Goal: Task Accomplishment & Management: Manage account settings

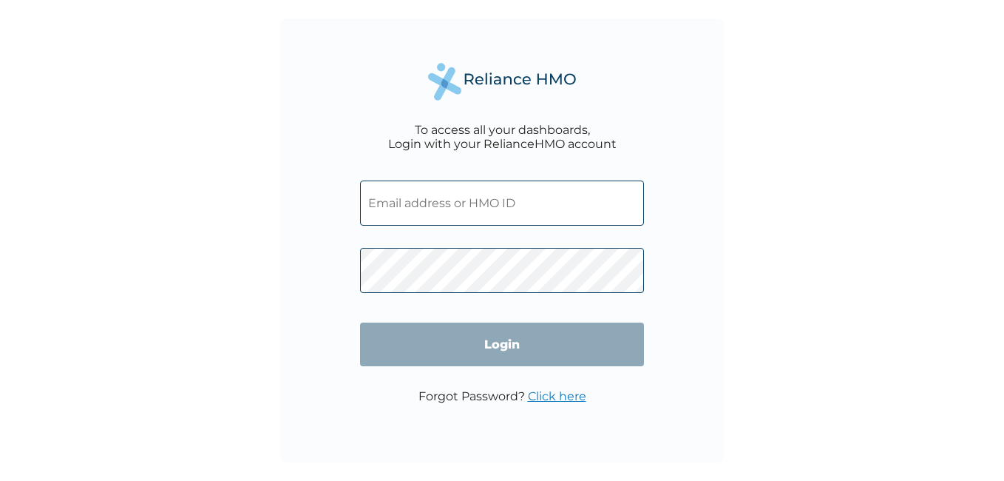
click at [552, 396] on link "Click here" at bounding box center [557, 396] width 58 height 14
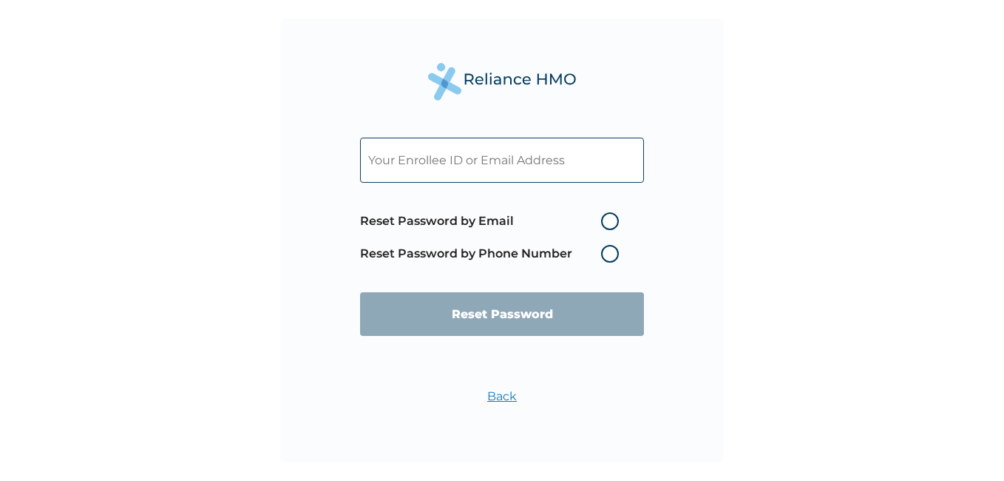
click at [527, 160] on input "text" at bounding box center [502, 160] width 284 height 45
type input "kingsley.unegbu@gmt-limited.com"
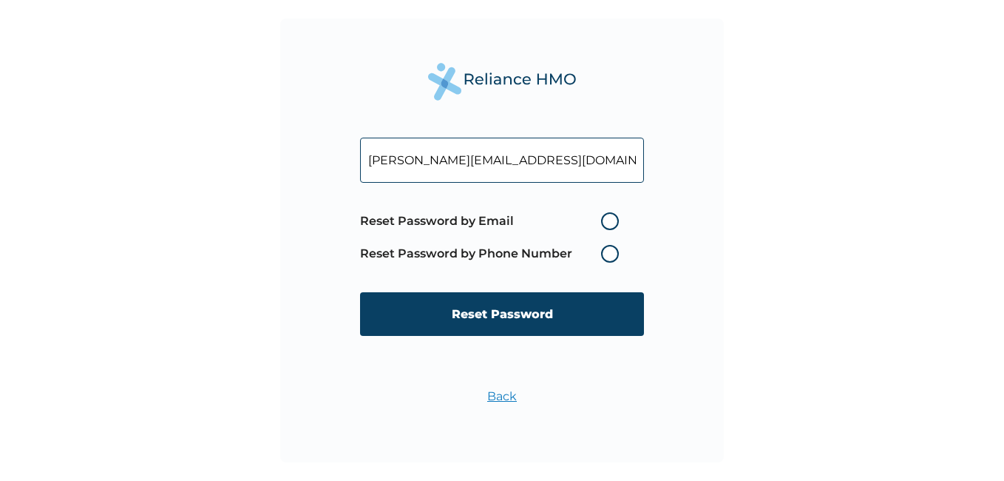
click at [613, 220] on label "Reset Password by Email" at bounding box center [493, 221] width 266 height 18
click at [604, 220] on input "Reset Password by Email" at bounding box center [593, 221] width 24 height 24
radio input "true"
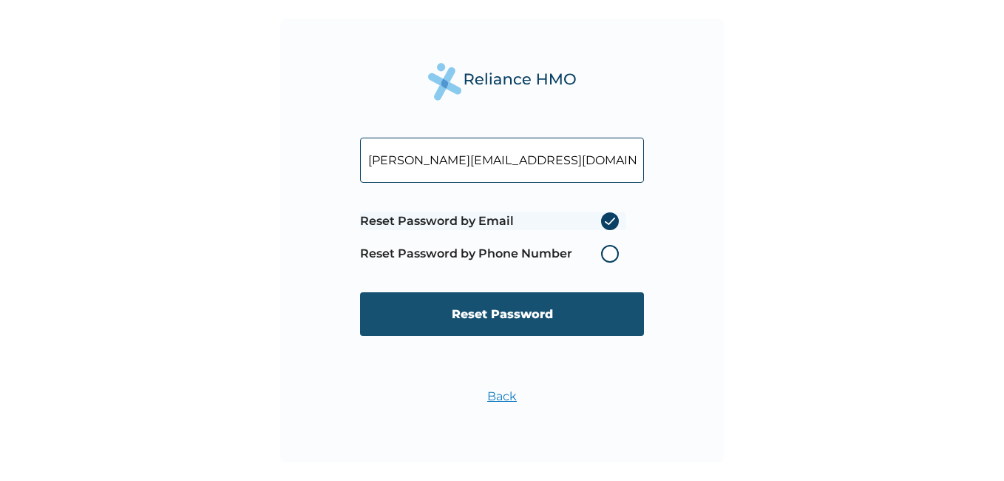
click at [520, 315] on input "Reset Password" at bounding box center [502, 314] width 284 height 44
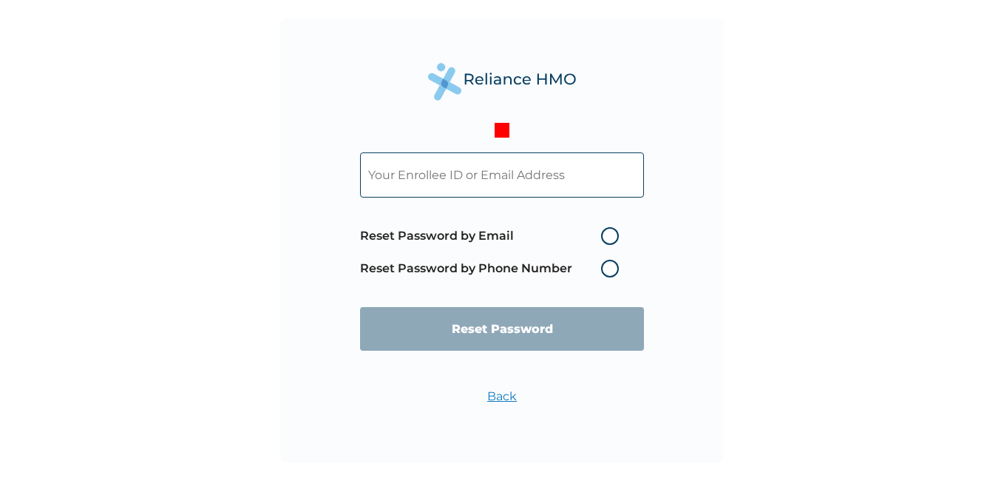
click at [613, 239] on label "Reset Password by Email" at bounding box center [493, 236] width 266 height 18
click at [604, 239] on input "Reset Password by Email" at bounding box center [593, 236] width 24 height 24
radio input "true"
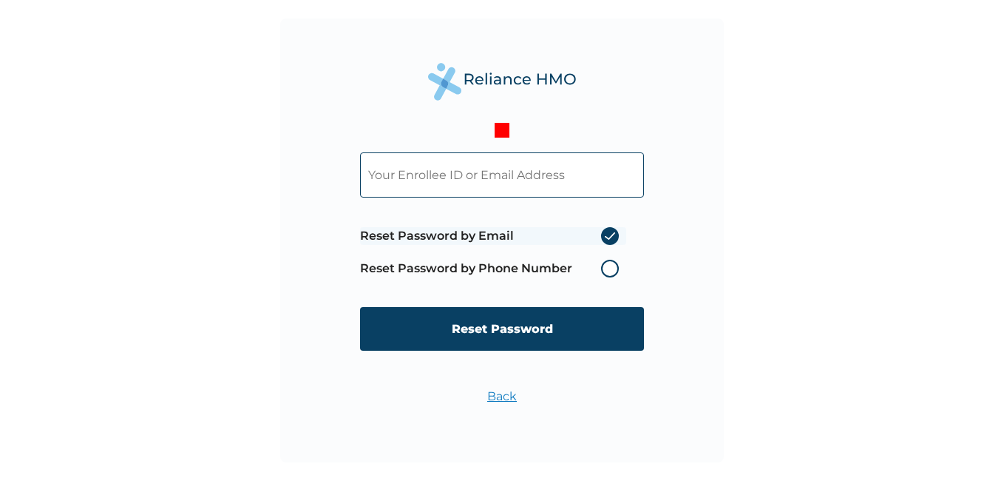
click at [612, 231] on label "Reset Password by Email" at bounding box center [493, 236] width 266 height 18
click at [604, 231] on input "Reset Password by Email" at bounding box center [593, 236] width 24 height 24
click at [480, 176] on input "text" at bounding box center [502, 174] width 284 height 45
type input "kingsley.unegbu@gmt-limited.com"
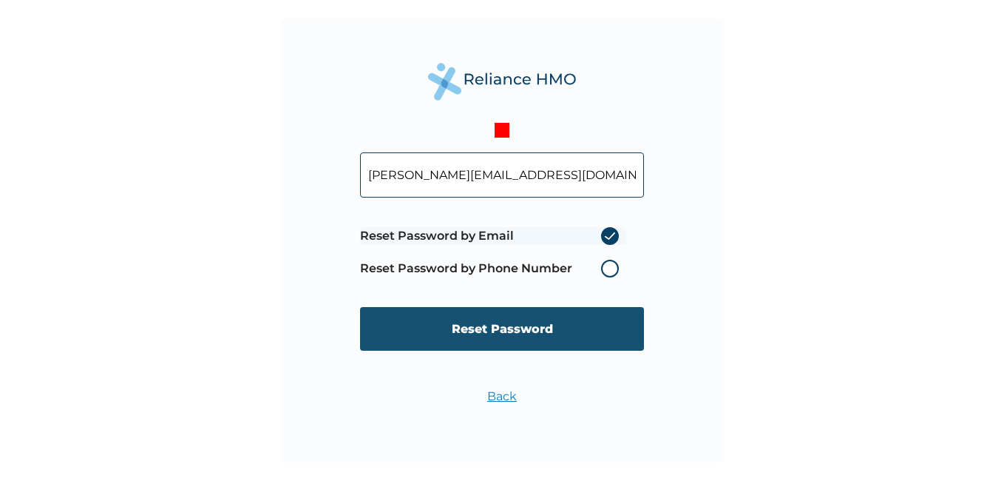
click at [522, 328] on input "Reset Password" at bounding box center [502, 329] width 284 height 44
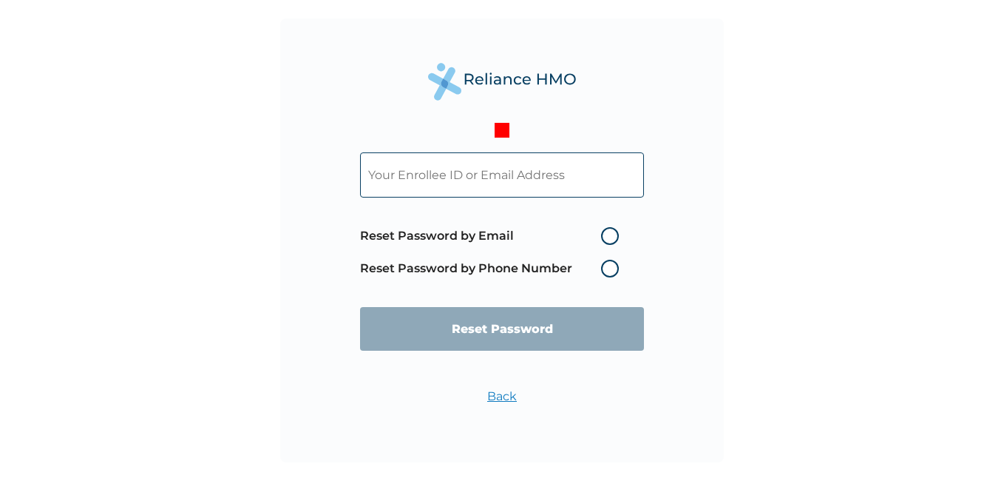
click at [610, 268] on label "Reset Password by Phone Number" at bounding box center [493, 269] width 266 height 18
click at [610, 266] on label "Reset Password by Phone Number" at bounding box center [493, 269] width 266 height 18
click at [611, 262] on label "Reset Password by Phone Number" at bounding box center [493, 269] width 266 height 18
click at [504, 175] on input "text" at bounding box center [502, 174] width 284 height 45
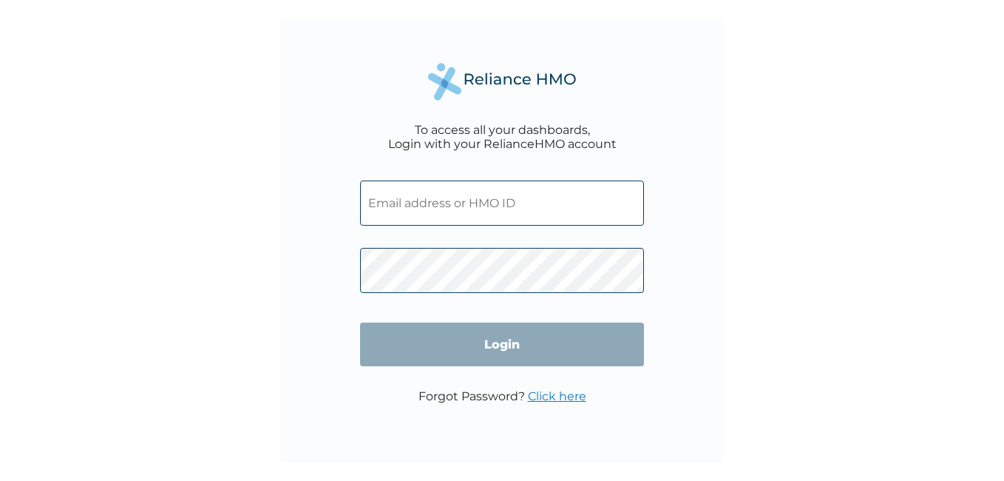
click at [554, 395] on link "Click here" at bounding box center [557, 396] width 58 height 14
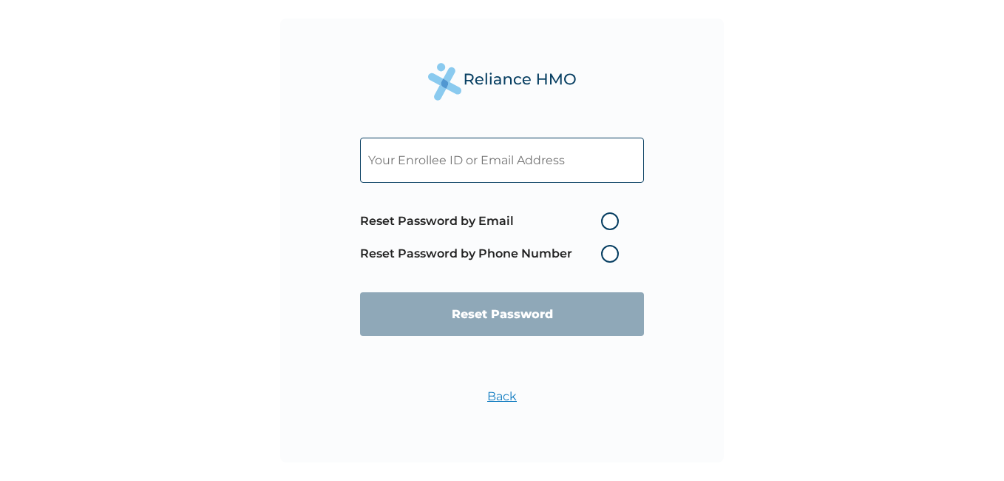
click at [609, 251] on label "Reset Password by Phone Number" at bounding box center [493, 254] width 266 height 18
click at [610, 219] on label "Reset Password by Email" at bounding box center [493, 221] width 266 height 18
click at [604, 219] on input "Reset Password by Email" at bounding box center [593, 221] width 24 height 24
radio input "true"
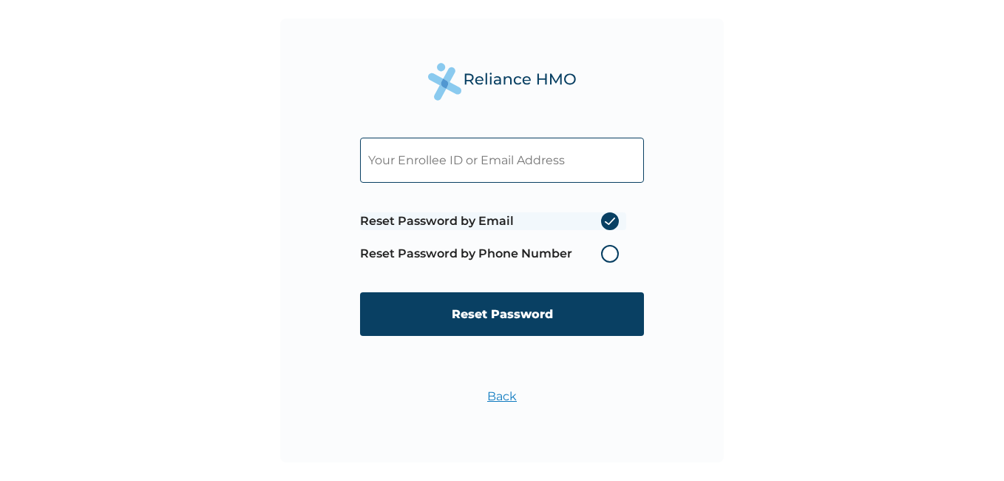
click at [461, 157] on input "text" at bounding box center [502, 160] width 284 height 45
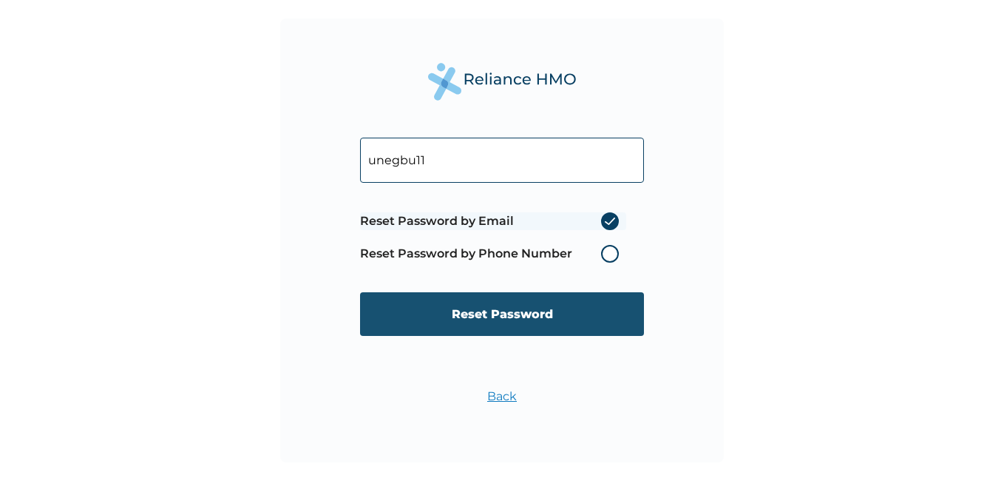
type input "unegbu11"
click at [484, 314] on input "Reset Password" at bounding box center [502, 314] width 284 height 44
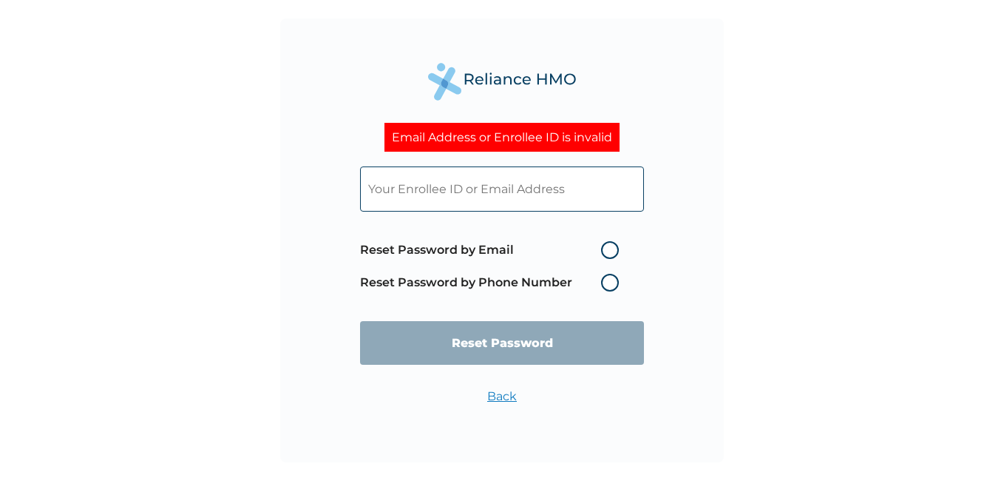
click at [461, 192] on input "text" at bounding box center [502, 188] width 284 height 45
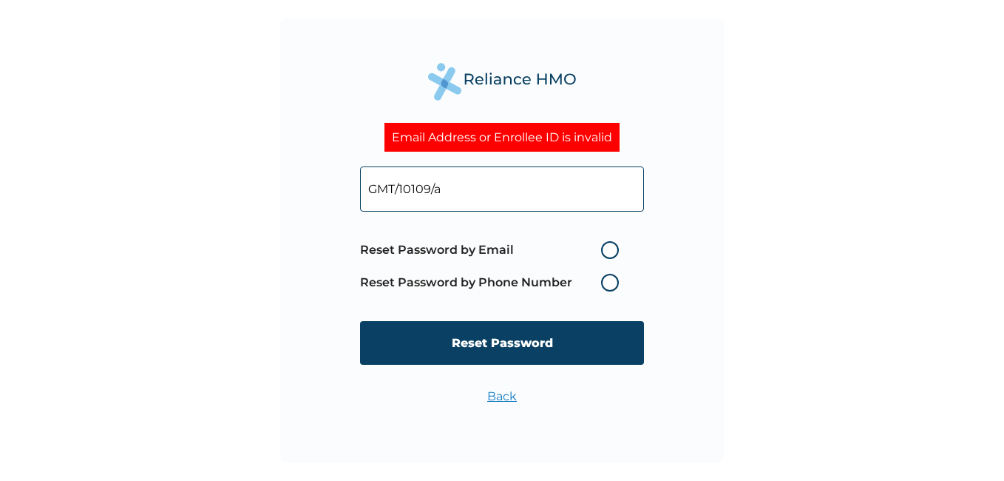
type input "GMT/10109/a"
click at [609, 250] on label "Reset Password by Email" at bounding box center [493, 250] width 266 height 18
click at [604, 250] on input "Reset Password by Email" at bounding box center [593, 250] width 24 height 24
radio input "true"
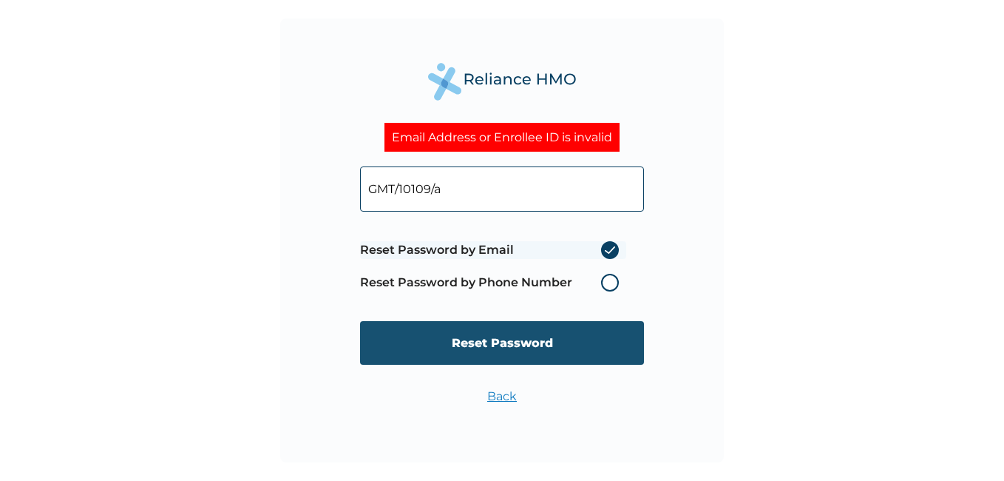
click at [515, 342] on input "Reset Password" at bounding box center [502, 343] width 284 height 44
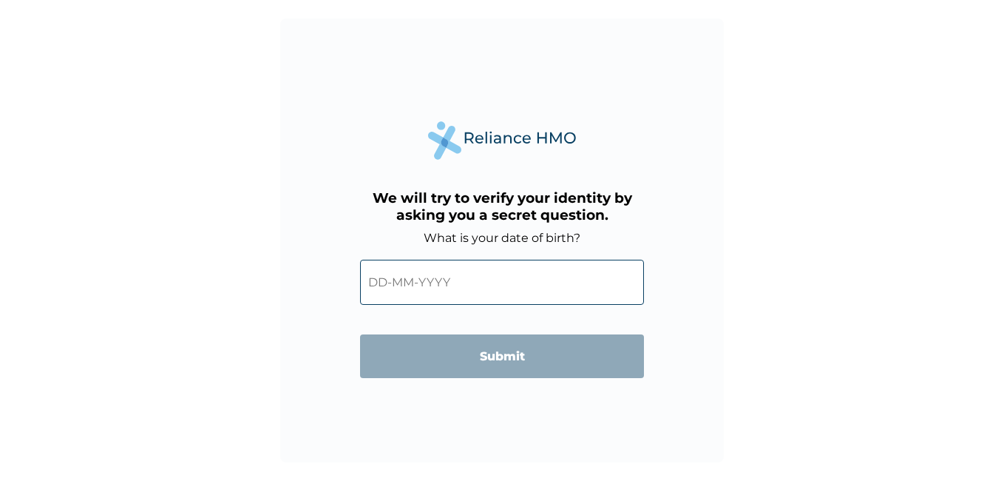
click at [388, 283] on input "text" at bounding box center [502, 282] width 284 height 45
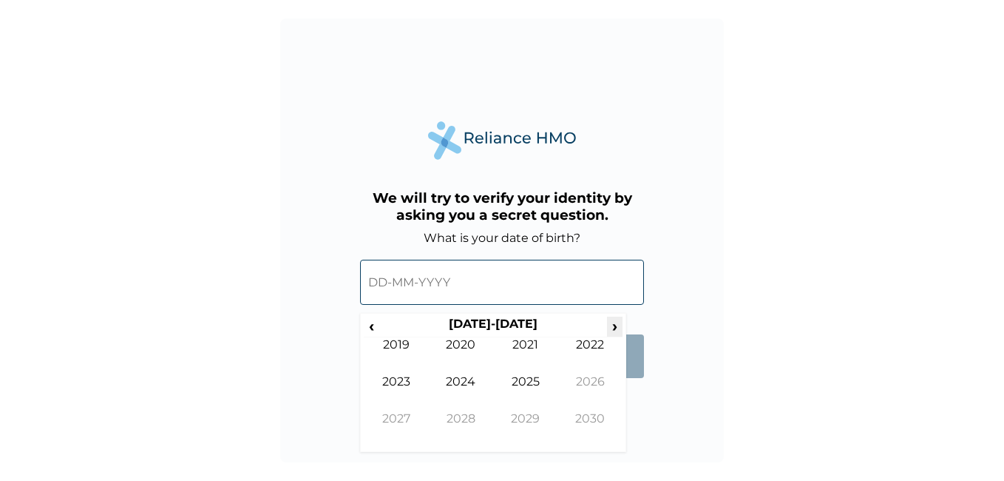
click at [618, 325] on span "›" at bounding box center [615, 326] width 16 height 18
click at [371, 325] on span "‹" at bounding box center [372, 326] width 16 height 18
click at [381, 285] on input "text" at bounding box center [502, 282] width 284 height 45
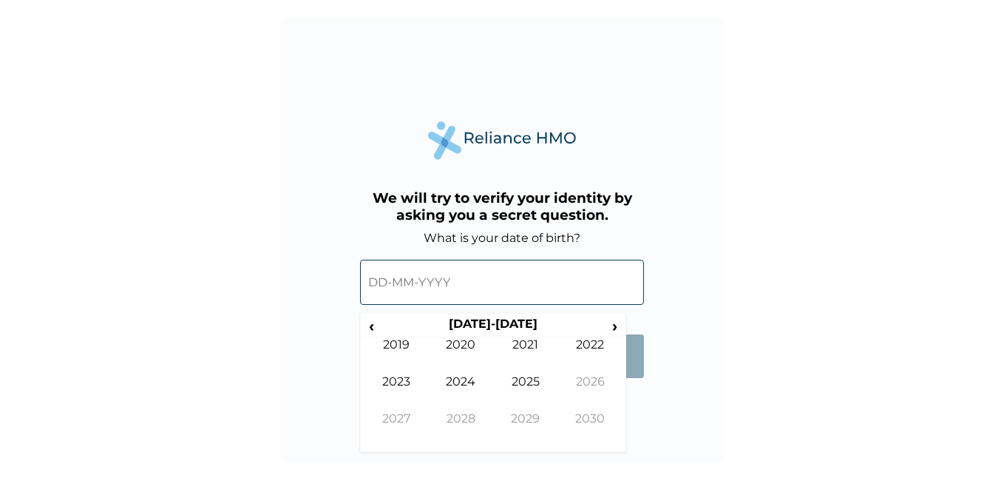
click at [381, 285] on input "text" at bounding box center [502, 282] width 284 height 45
click at [371, 328] on span "‹" at bounding box center [372, 326] width 16 height 18
click at [612, 328] on span "›" at bounding box center [615, 326] width 16 height 18
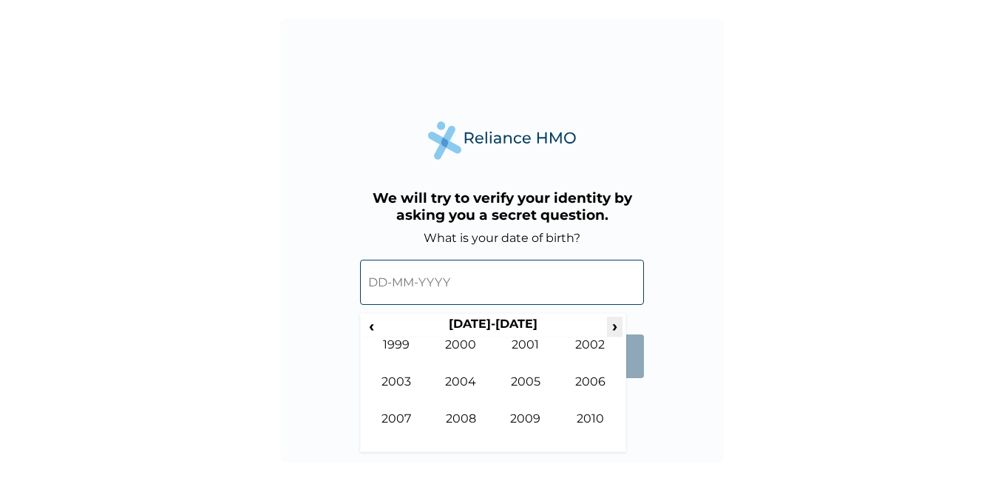
click at [612, 328] on span "›" at bounding box center [615, 326] width 16 height 18
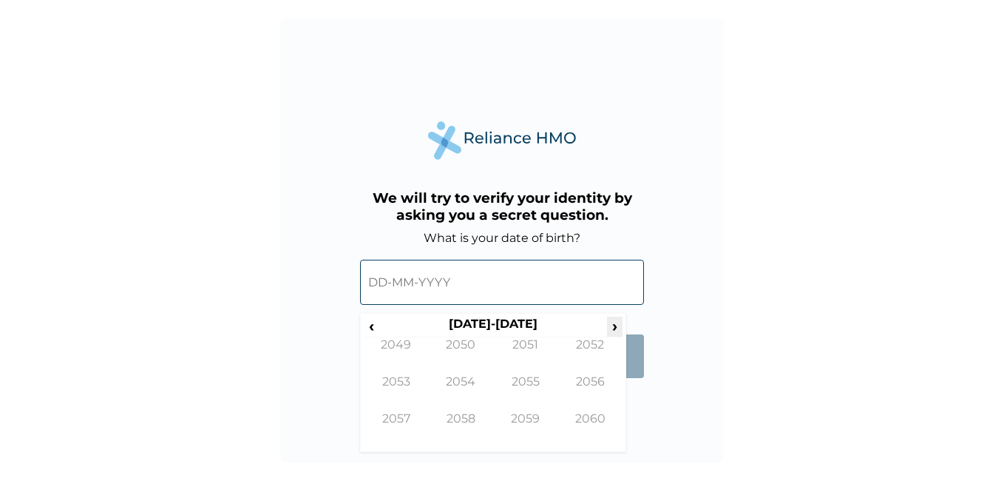
click at [612, 328] on span "›" at bounding box center [615, 326] width 16 height 18
click at [370, 325] on span "‹" at bounding box center [372, 326] width 16 height 18
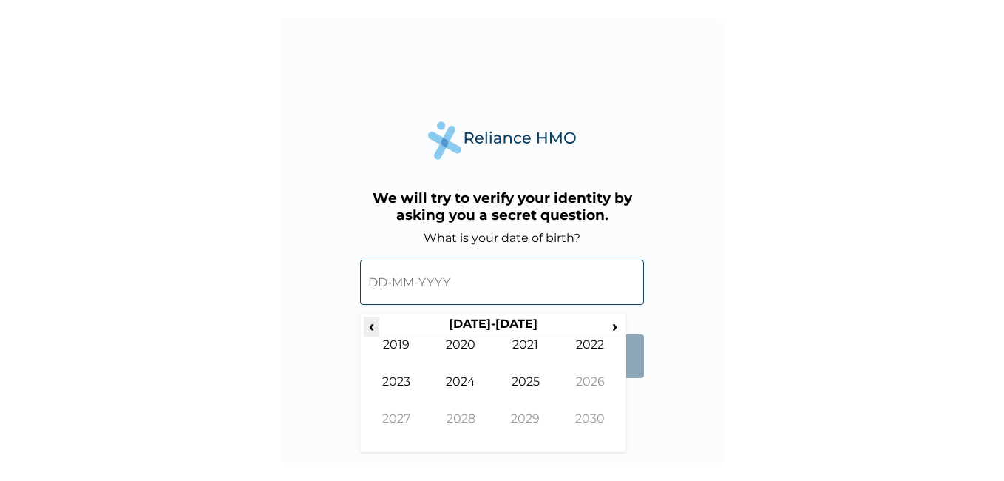
click at [370, 325] on span "‹" at bounding box center [372, 326] width 16 height 18
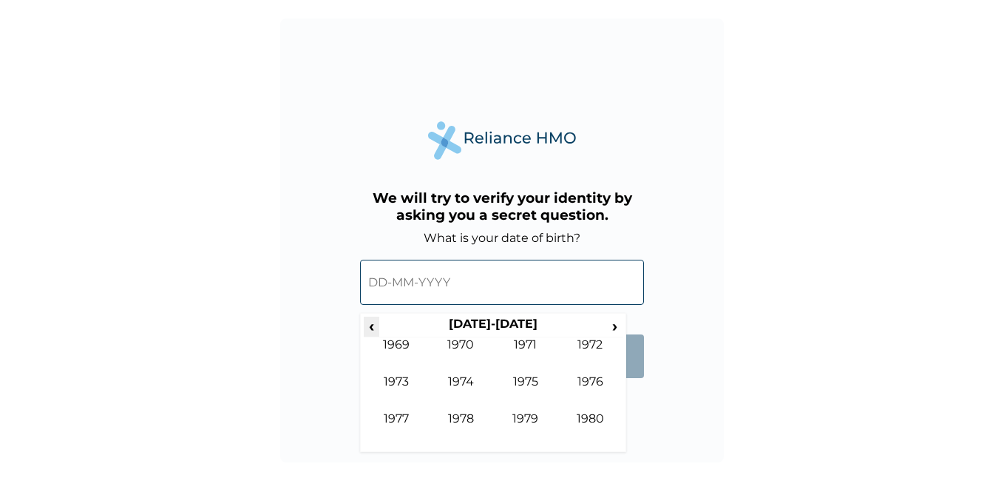
click at [370, 325] on span "‹" at bounding box center [372, 326] width 16 height 18
click at [372, 327] on span "‹" at bounding box center [372, 326] width 16 height 18
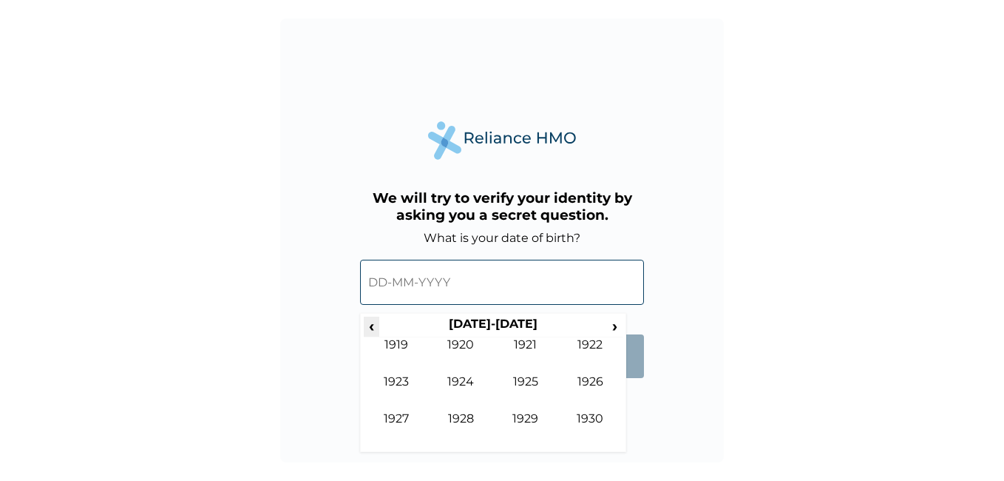
click at [372, 327] on span "‹" at bounding box center [372, 326] width 16 height 18
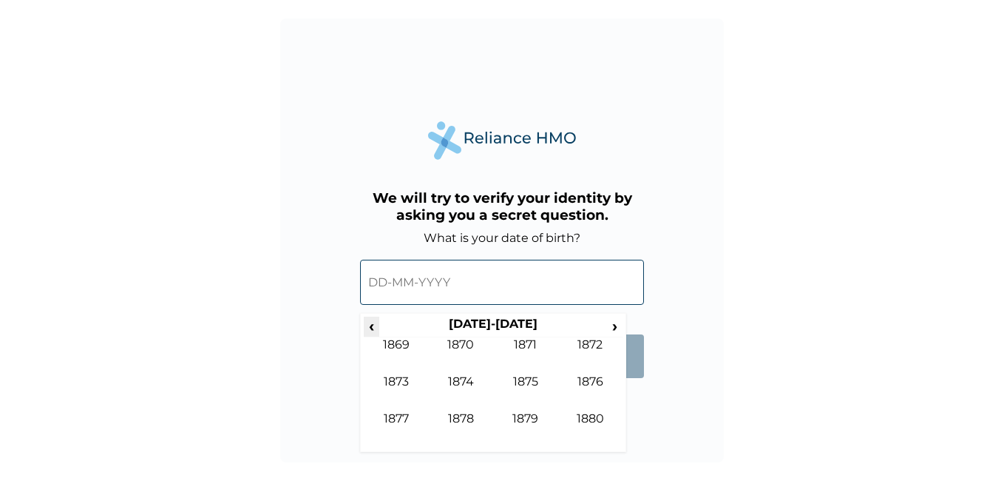
click at [372, 327] on span "‹" at bounding box center [372, 326] width 16 height 18
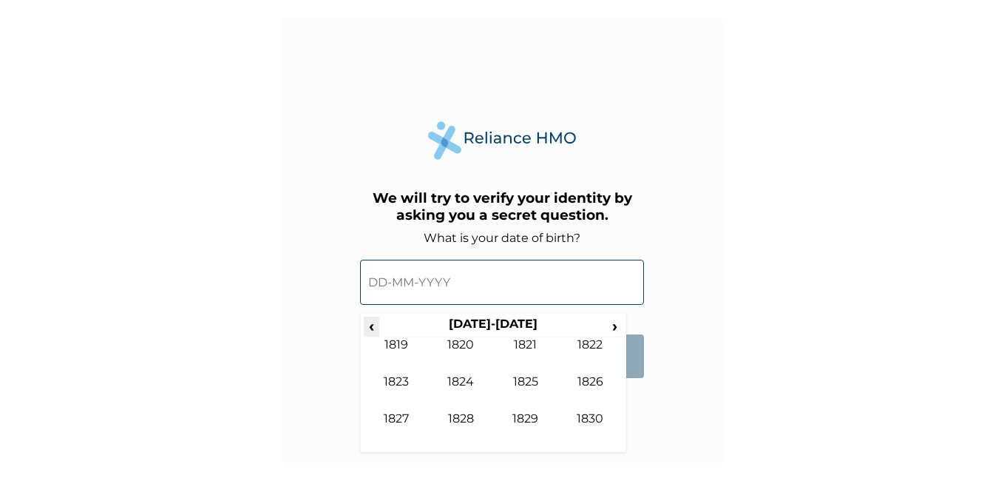
click at [372, 327] on span "‹" at bounding box center [372, 326] width 16 height 18
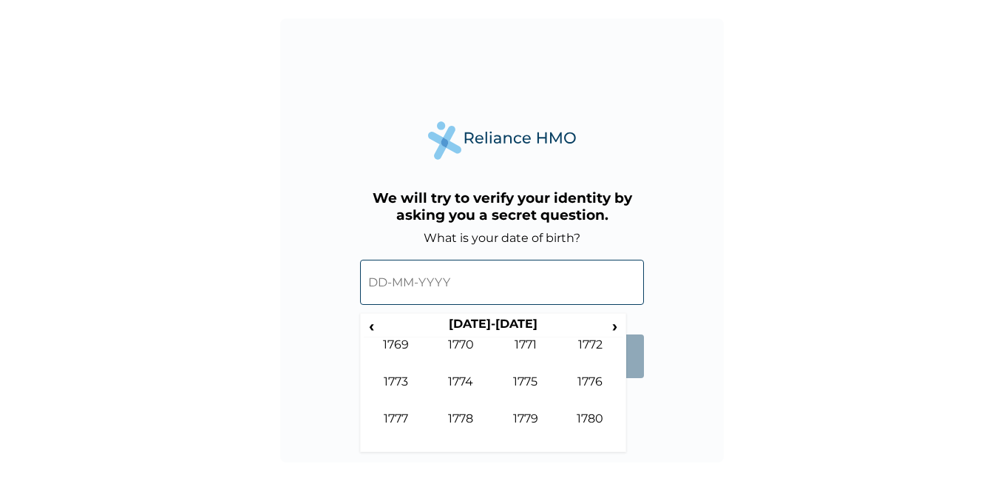
click at [637, 309] on form "What is your date of birth? ‹ 1770-1779 › 1769 1770 1771 1772 1773 1774 1775 17…" at bounding box center [502, 312] width 284 height 162
click at [613, 326] on span "›" at bounding box center [615, 326] width 16 height 18
click at [465, 283] on input "text" at bounding box center [502, 282] width 284 height 45
click at [431, 276] on input "text" at bounding box center [502, 282] width 284 height 45
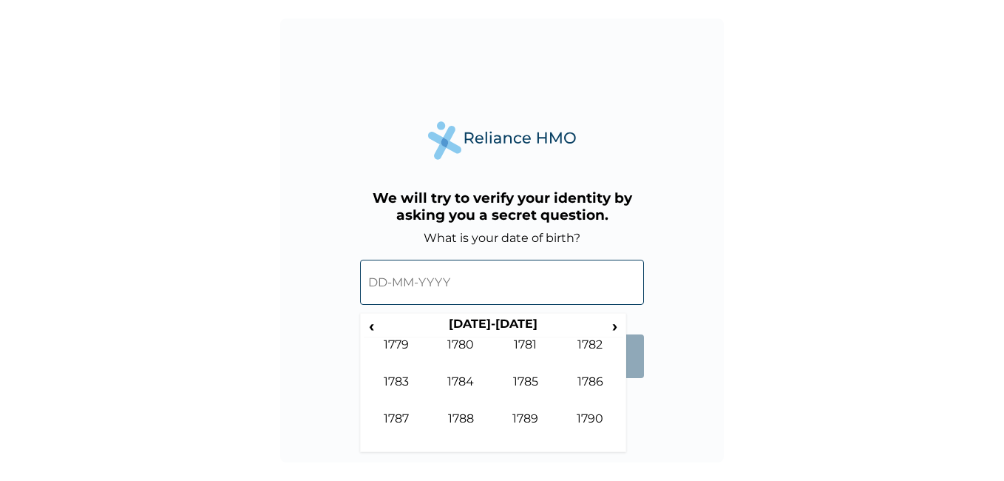
click at [431, 276] on input "text" at bounding box center [502, 282] width 284 height 45
click at [373, 325] on span "‹" at bounding box center [372, 326] width 16 height 18
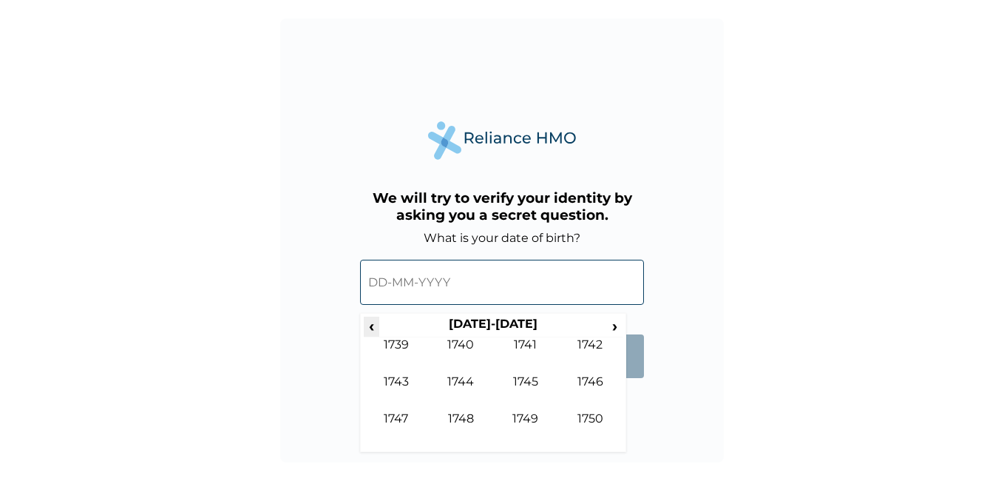
click at [373, 325] on span "‹" at bounding box center [372, 326] width 16 height 18
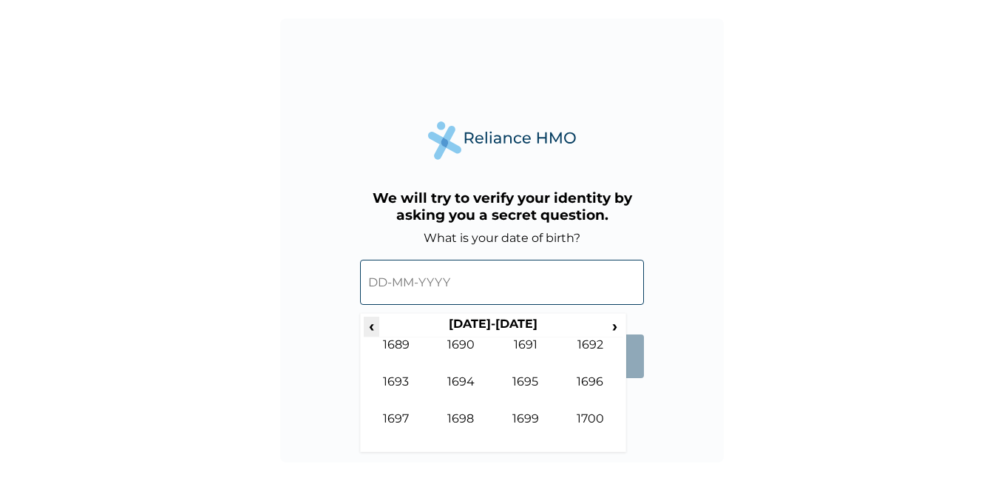
click at [373, 325] on span "‹" at bounding box center [372, 326] width 16 height 18
click at [617, 330] on span "›" at bounding box center [615, 326] width 16 height 18
click at [615, 329] on span "›" at bounding box center [615, 326] width 16 height 18
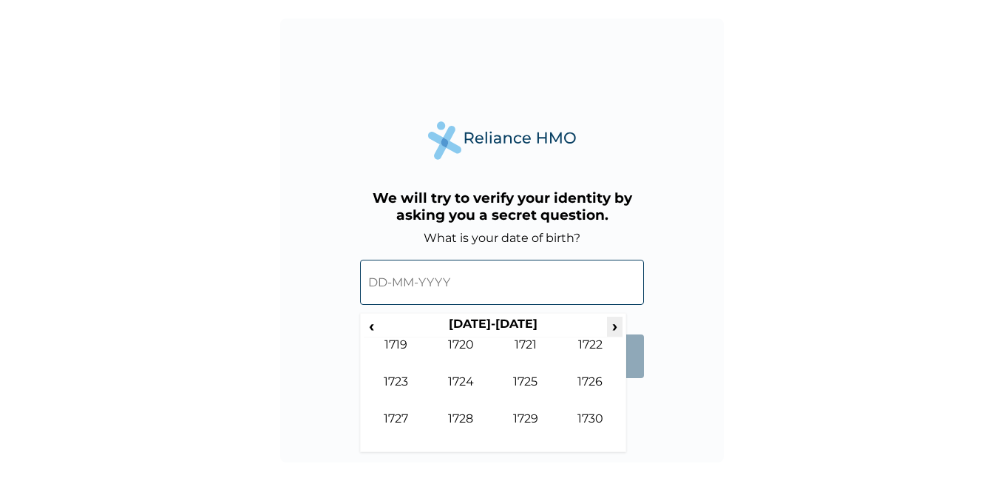
click at [615, 329] on span "›" at bounding box center [615, 326] width 16 height 18
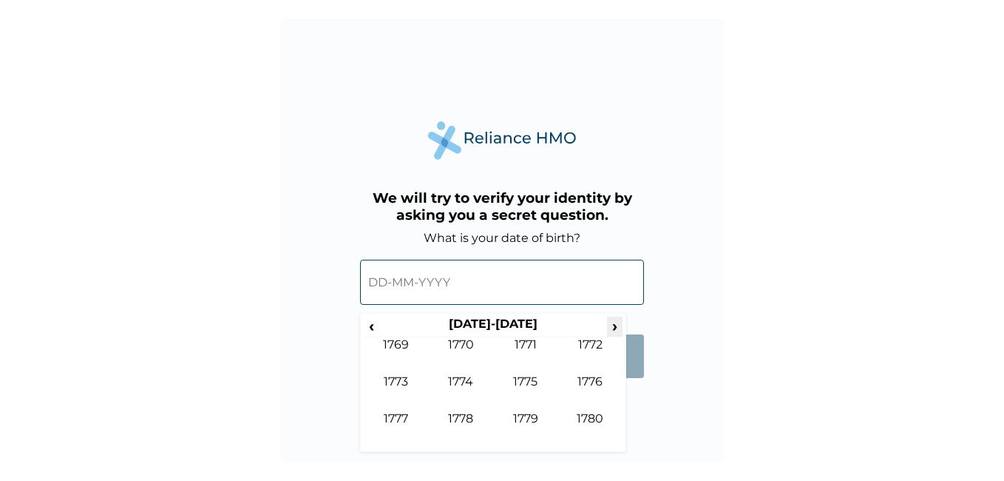
click at [615, 329] on span "›" at bounding box center [615, 326] width 16 height 18
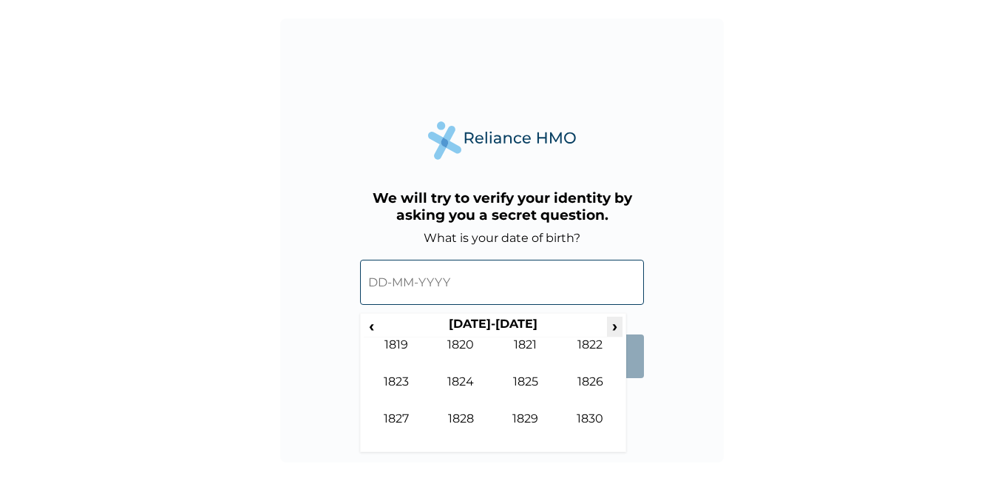
click at [615, 329] on span "›" at bounding box center [615, 326] width 16 height 18
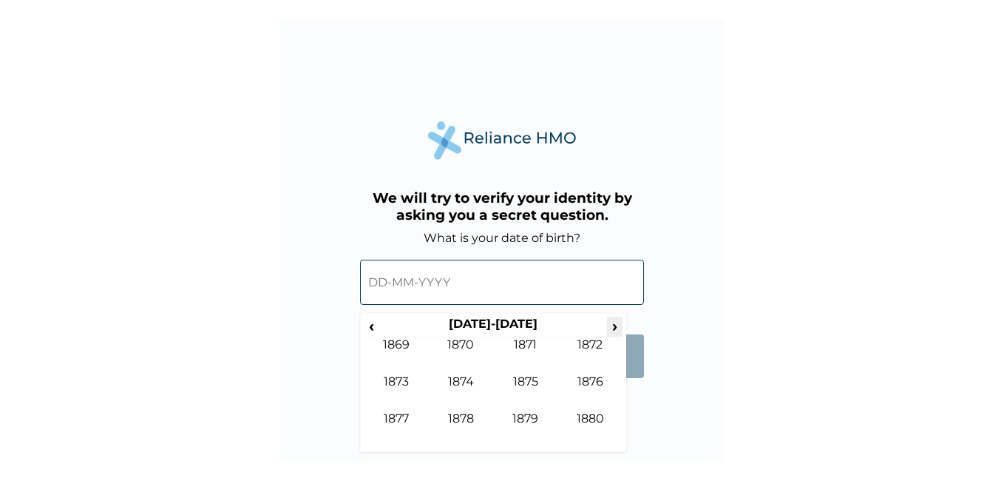
click at [615, 329] on span "›" at bounding box center [615, 326] width 16 height 18
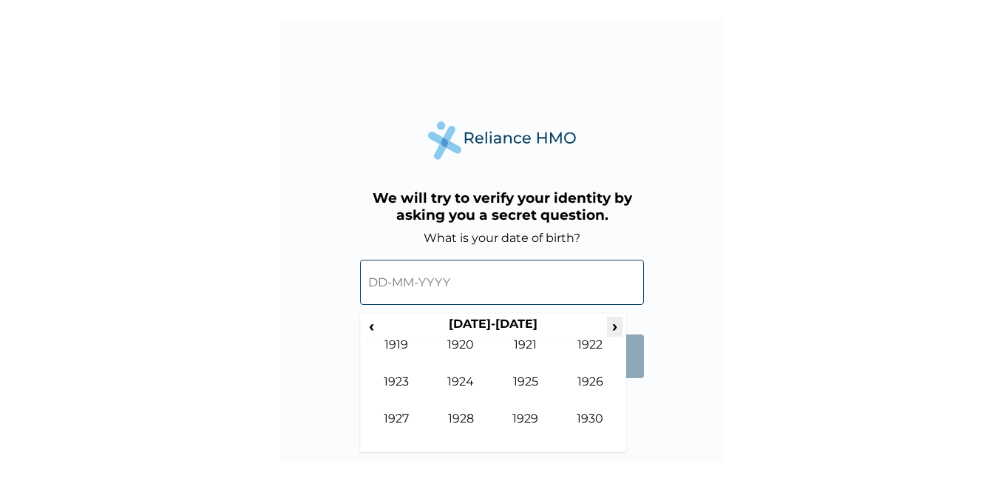
click at [615, 329] on span "›" at bounding box center [615, 326] width 16 height 18
click at [614, 329] on span "›" at bounding box center [615, 326] width 16 height 18
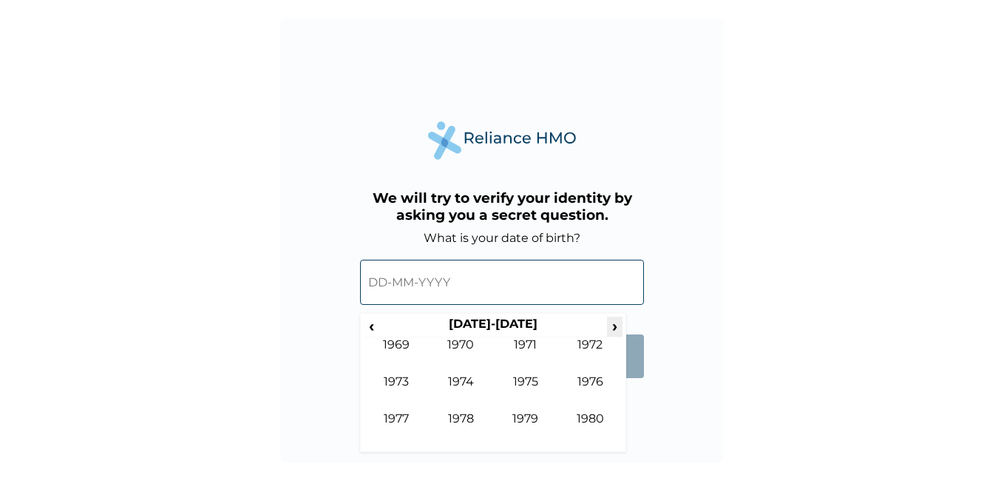
click at [614, 329] on span "›" at bounding box center [615, 326] width 16 height 18
click at [375, 328] on span "‹" at bounding box center [372, 326] width 16 height 18
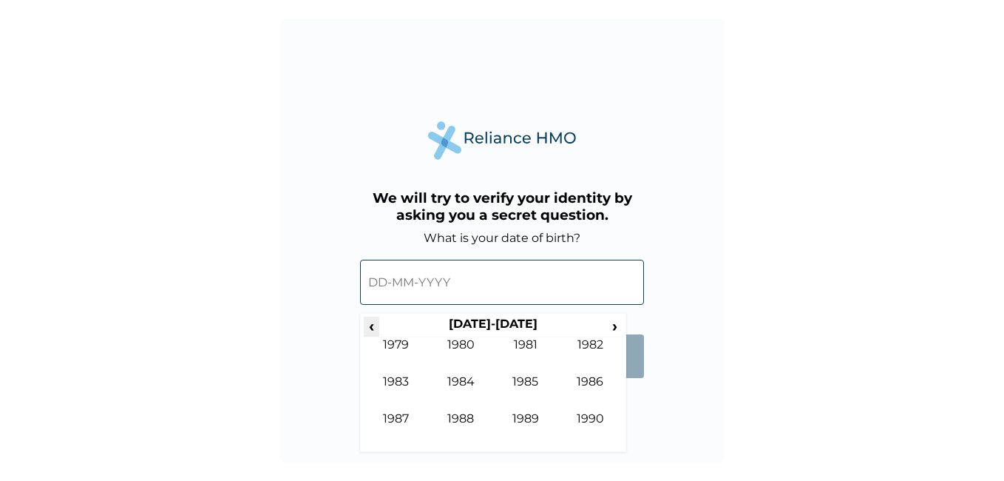
click at [373, 328] on span "‹" at bounding box center [372, 326] width 16 height 18
click at [460, 343] on td "1970" at bounding box center [461, 355] width 65 height 37
click at [592, 345] on td "Apr" at bounding box center [590, 355] width 65 height 37
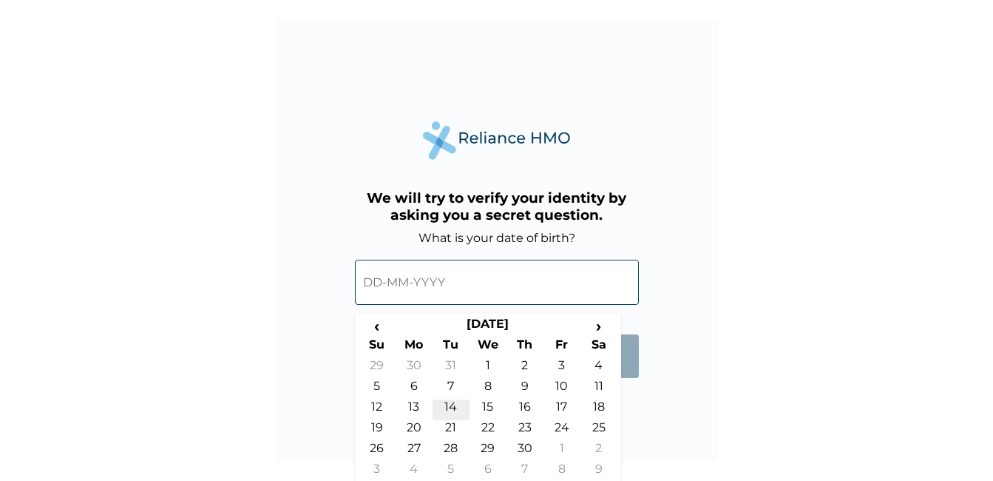
click at [449, 406] on td "14" at bounding box center [451, 409] width 37 height 21
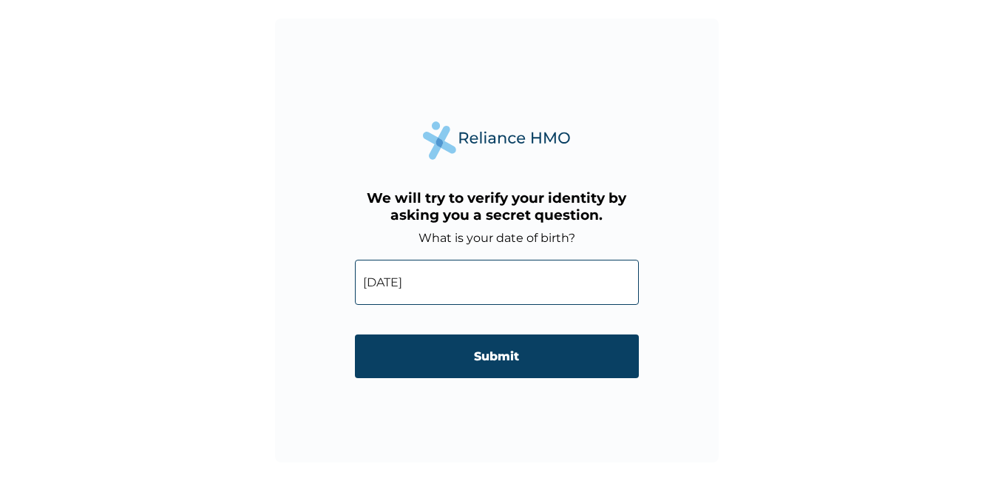
type input "14-04-1970"
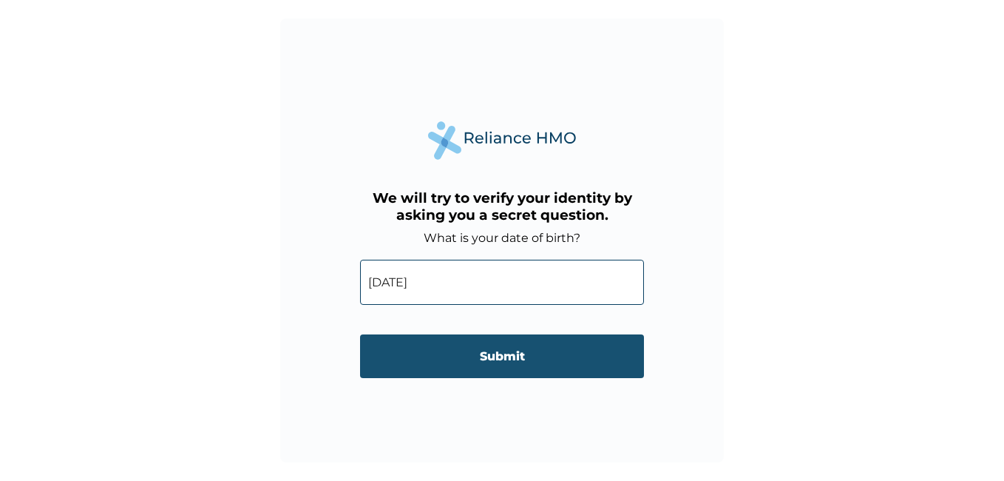
click at [503, 354] on input "Submit" at bounding box center [502, 356] width 284 height 44
